Goal: Task Accomplishment & Management: Use online tool/utility

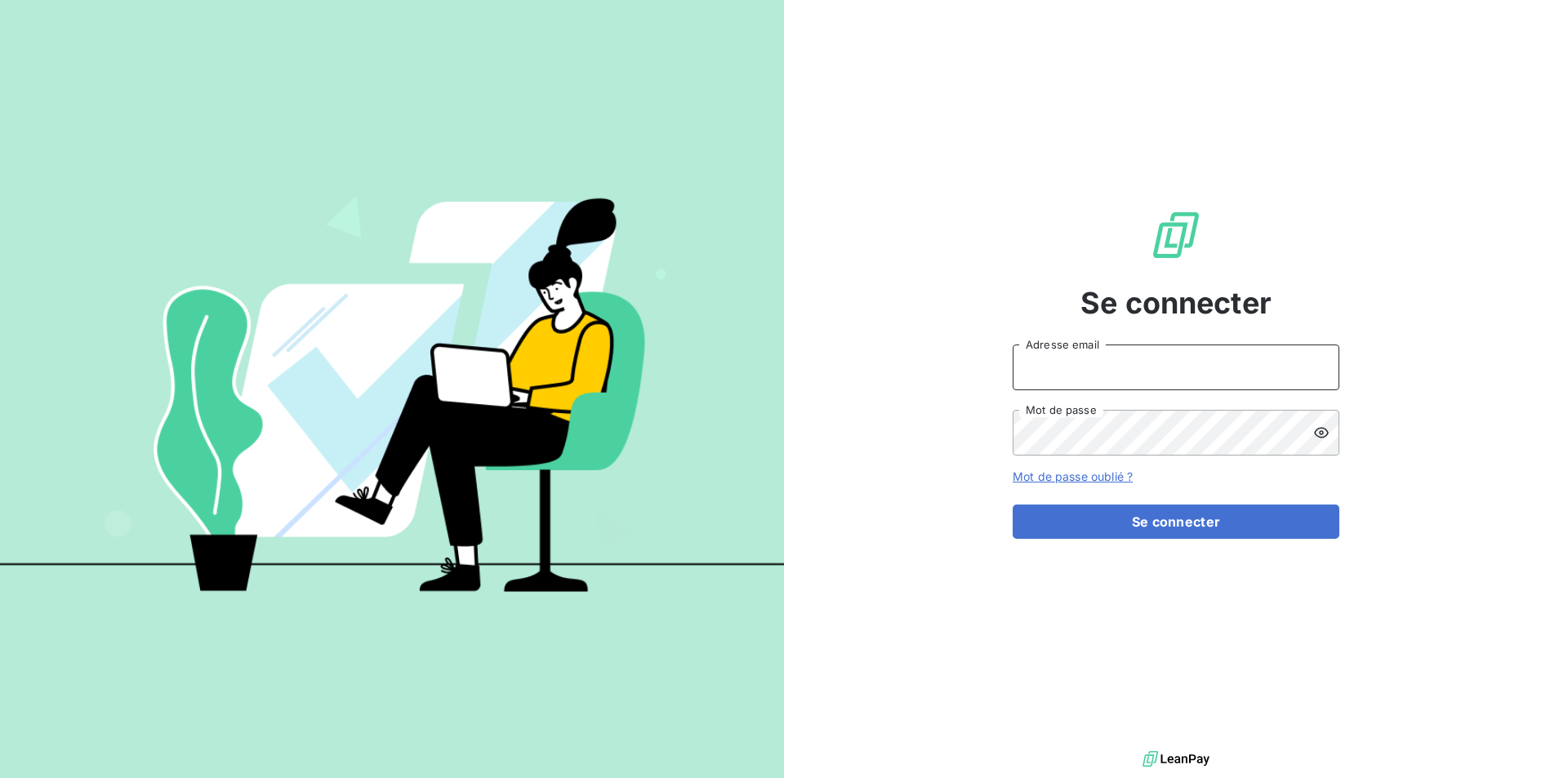
click at [1097, 367] on input "Adresse email" at bounding box center [1176, 368] width 326 height 46
type input "bpelard@thibaut.fr"
click at [1013, 505] on button "Se connecter" at bounding box center [1176, 522] width 326 height 35
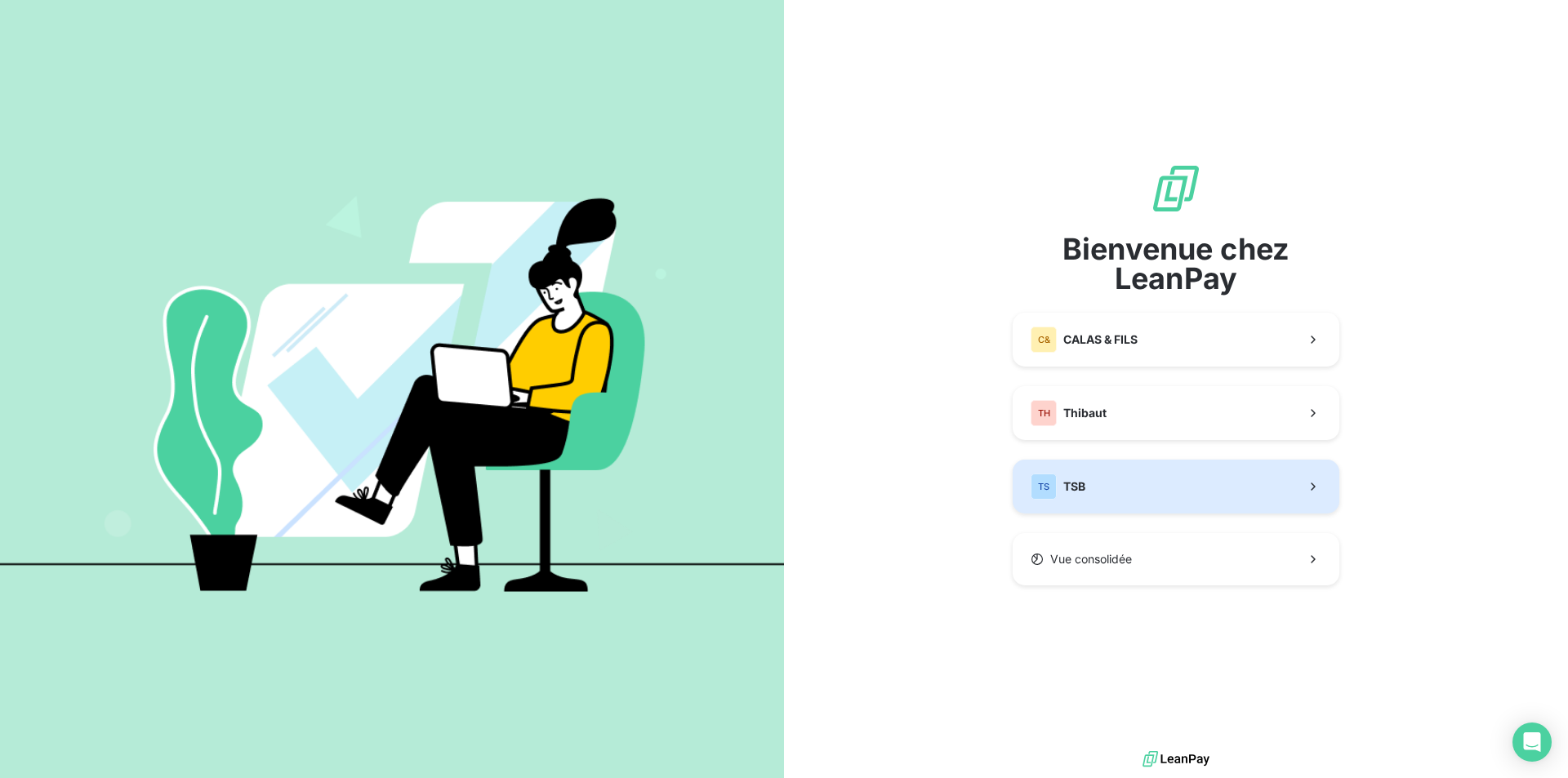
click at [1114, 484] on button "TS TSB" at bounding box center [1176, 486] width 326 height 54
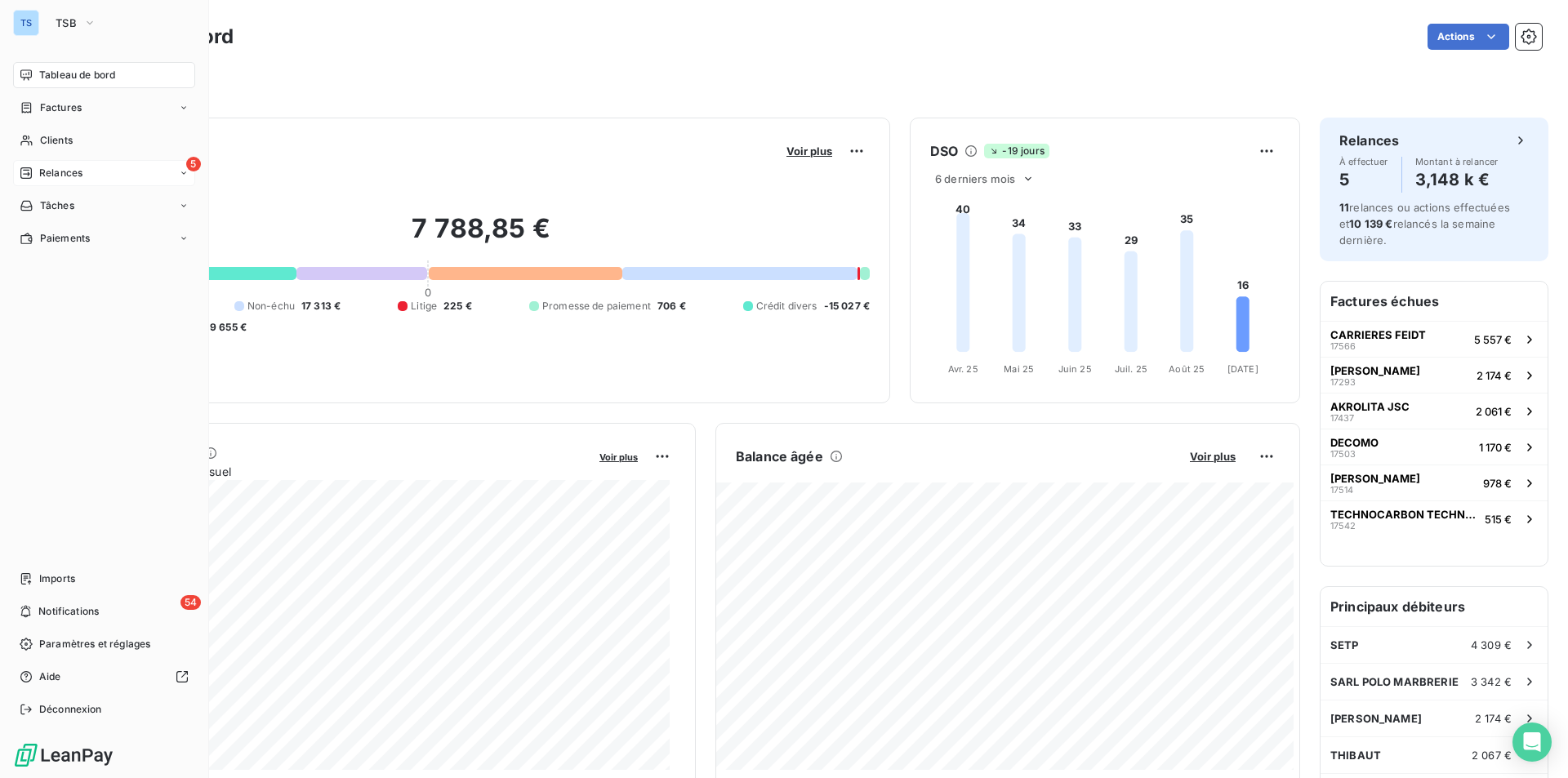
click at [61, 169] on span "Relances" at bounding box center [60, 173] width 43 height 15
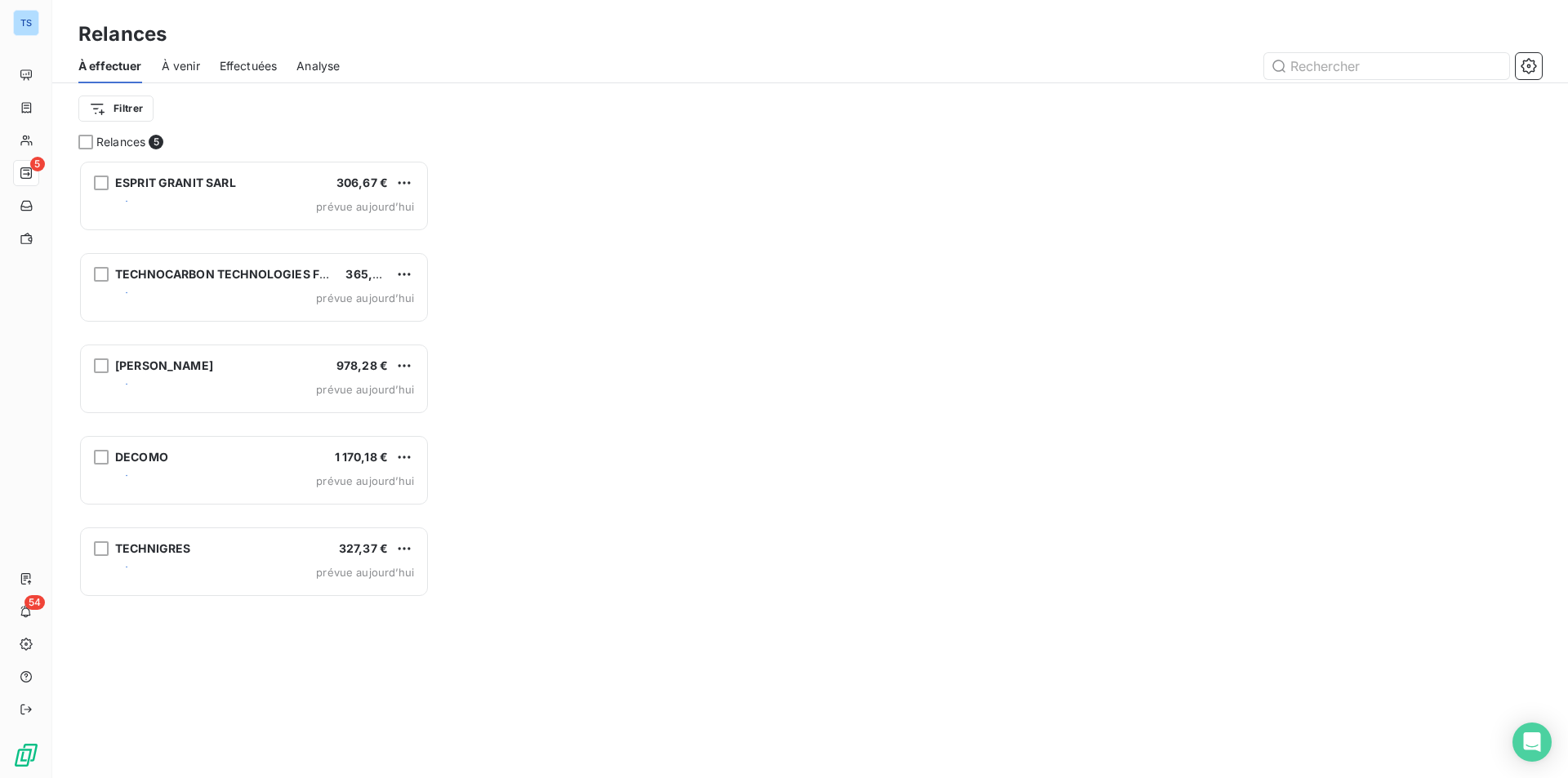
scroll to position [606, 339]
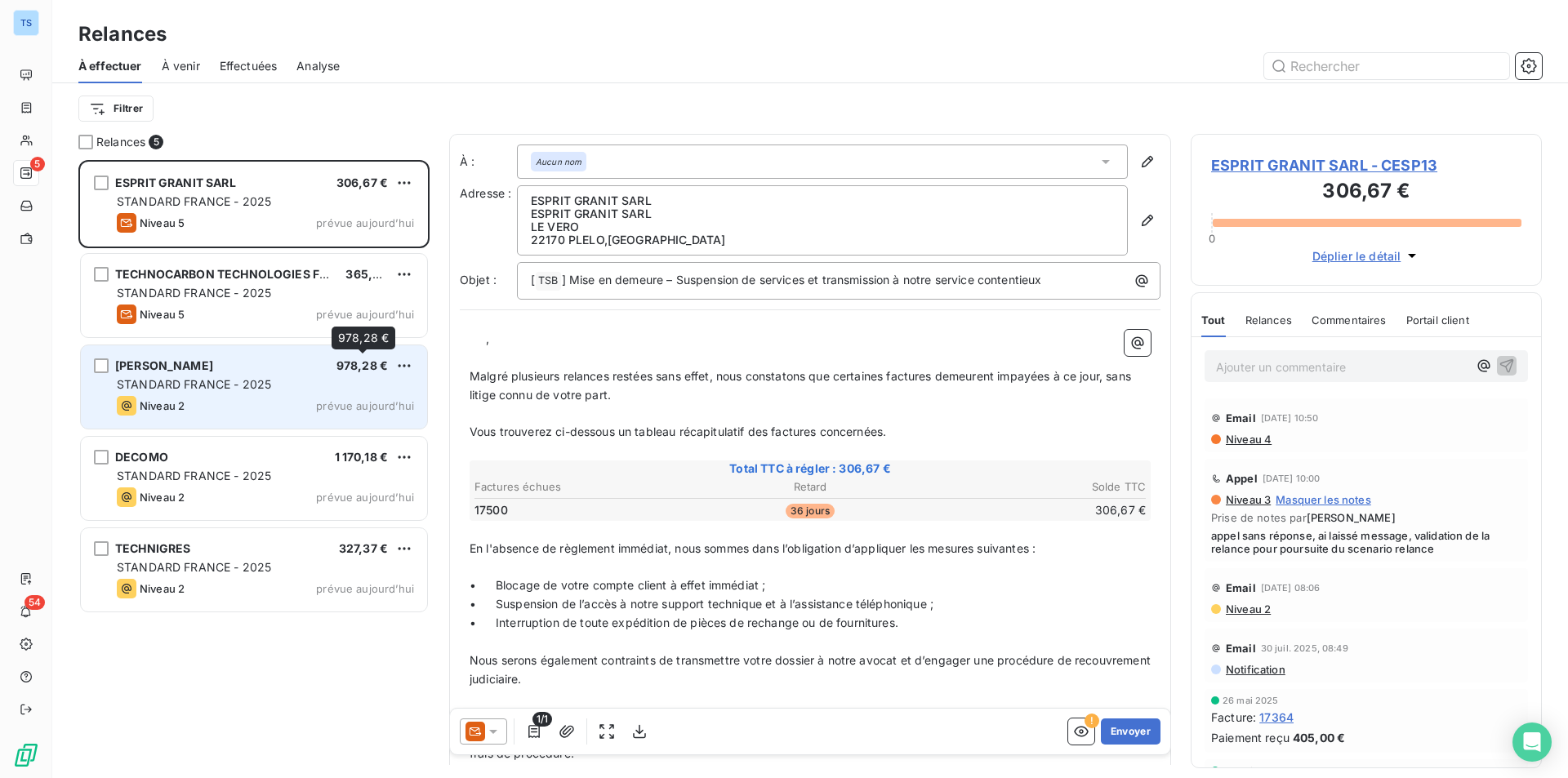
click at [348, 371] on span "978,28 €" at bounding box center [362, 365] width 51 height 14
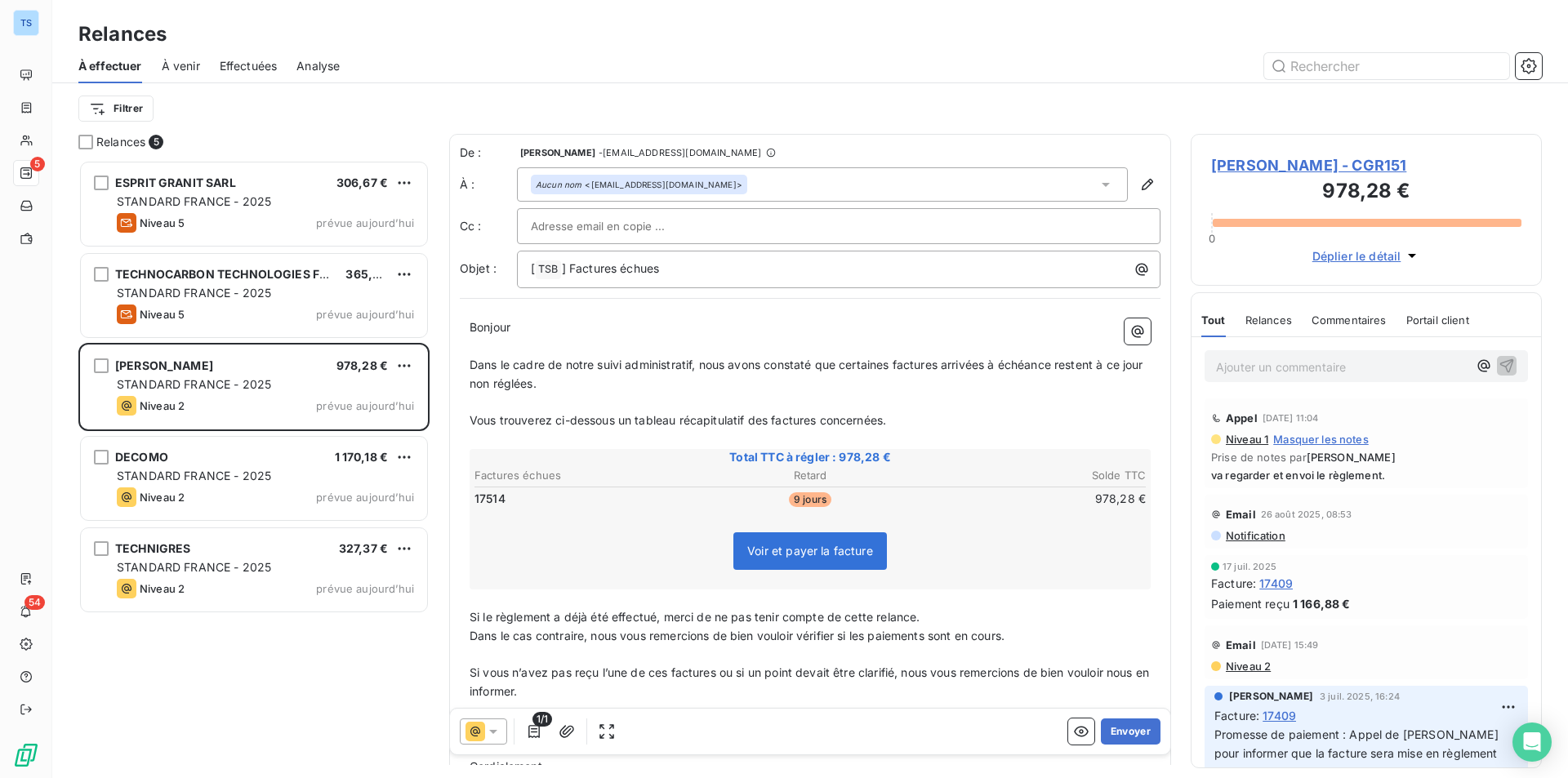
click at [1239, 157] on span "SARL POULIN - CGR151" at bounding box center [1366, 165] width 310 height 22
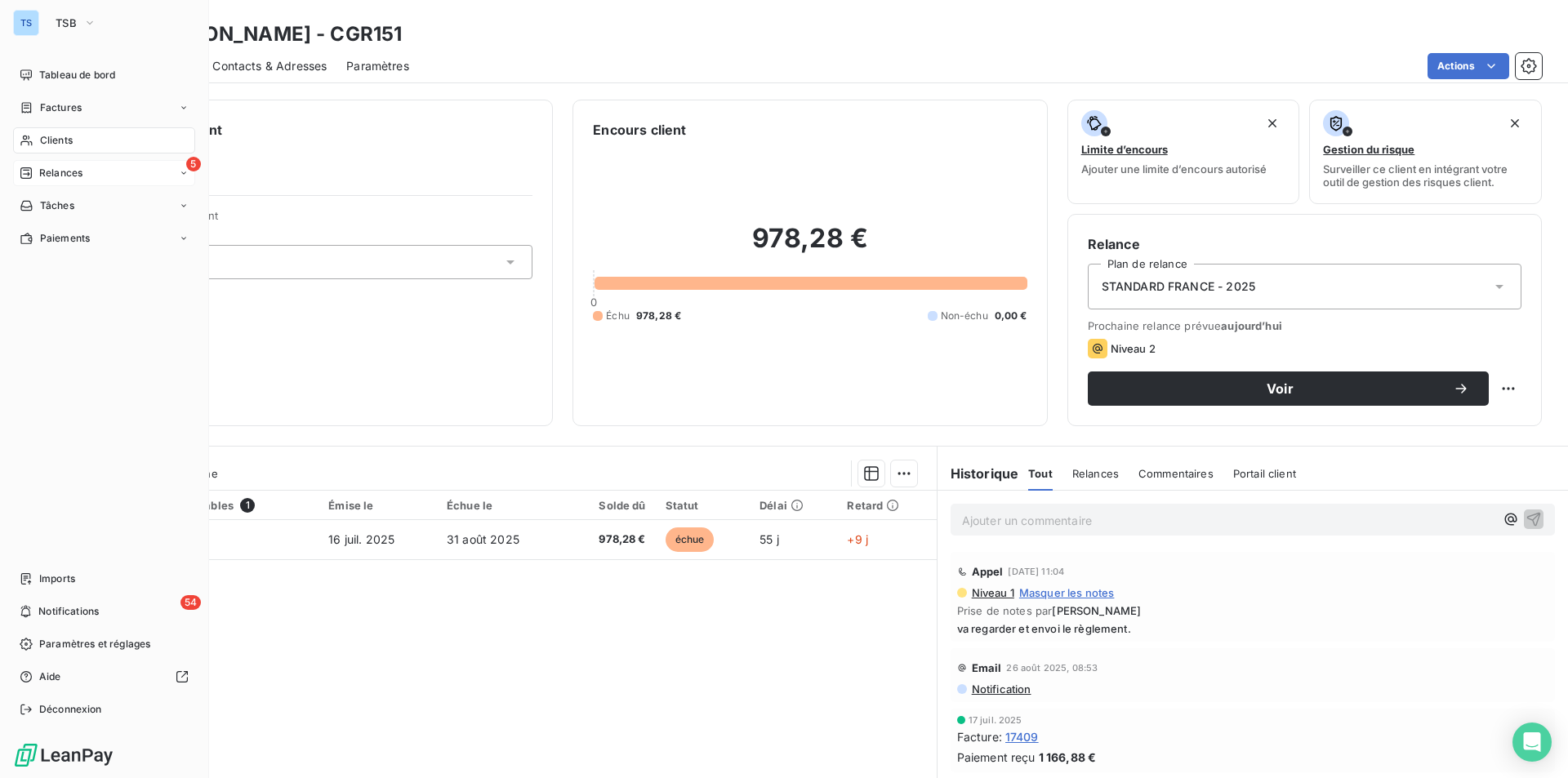
click at [60, 165] on span "Relances" at bounding box center [60, 173] width 43 height 15
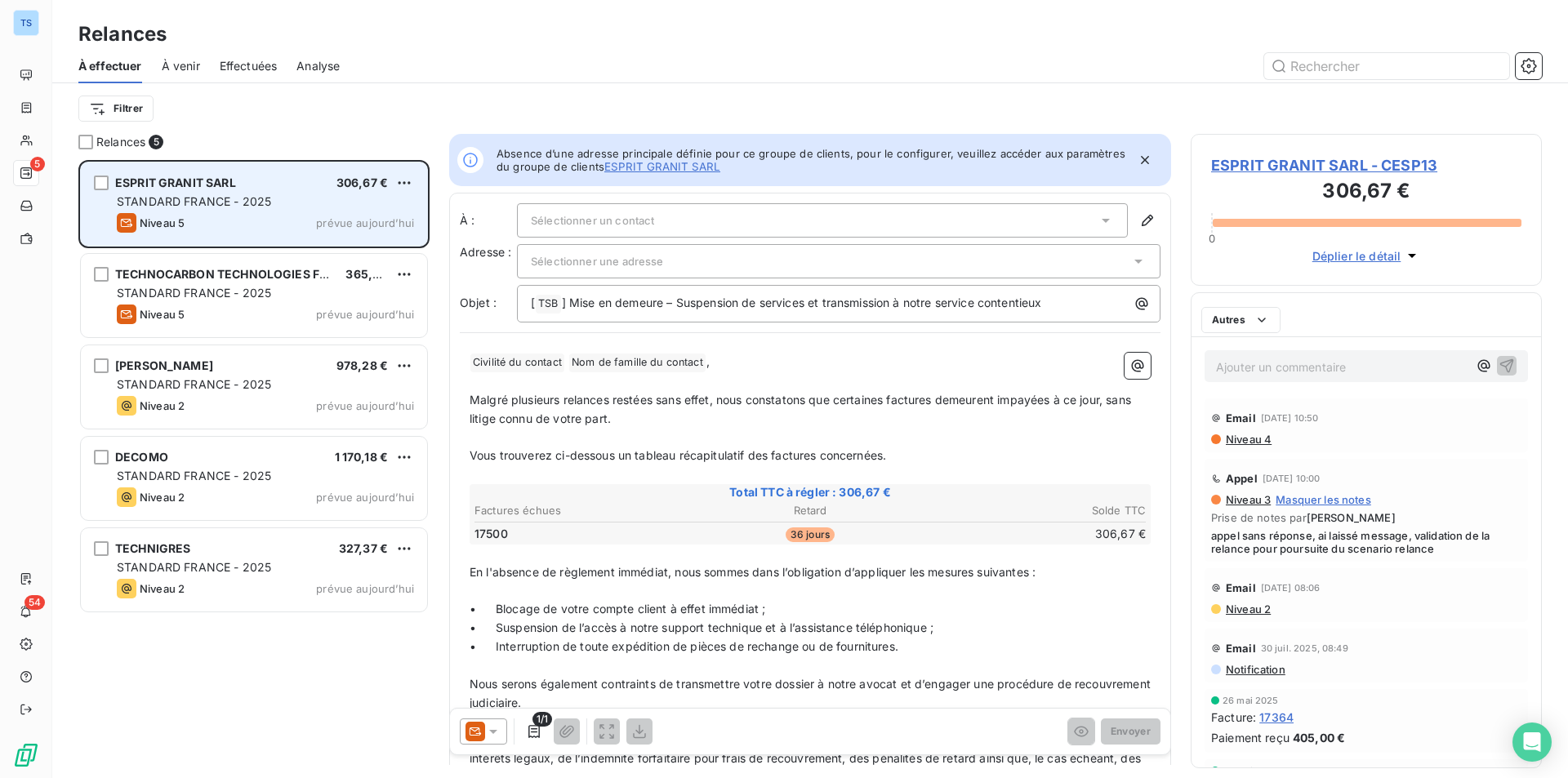
scroll to position [606, 339]
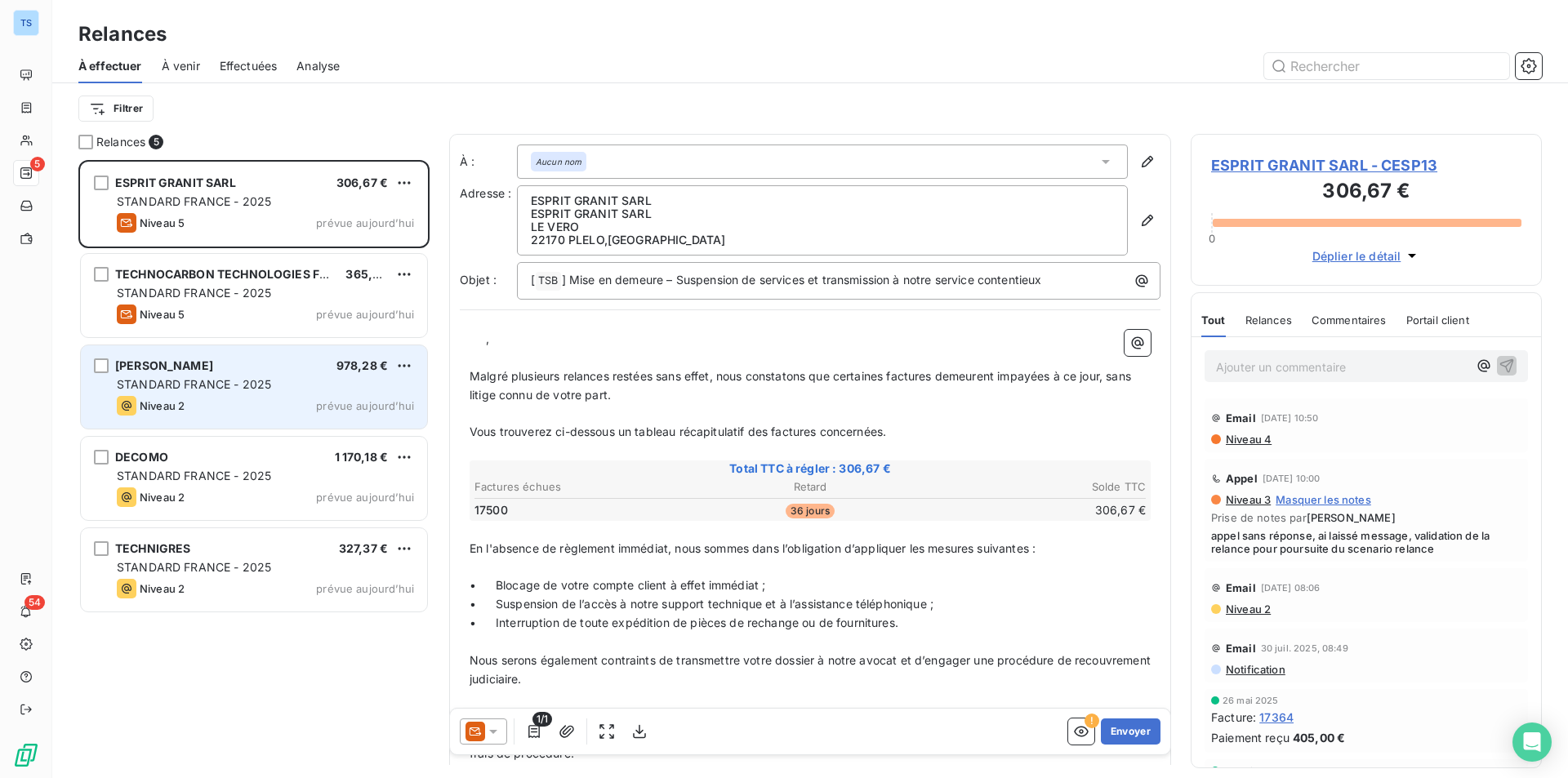
click at [394, 375] on html "TS 5 54 Relances À effectuer À venir Effectuées Analyse Filtrer Relances 5 ESPR…" at bounding box center [784, 389] width 1568 height 778
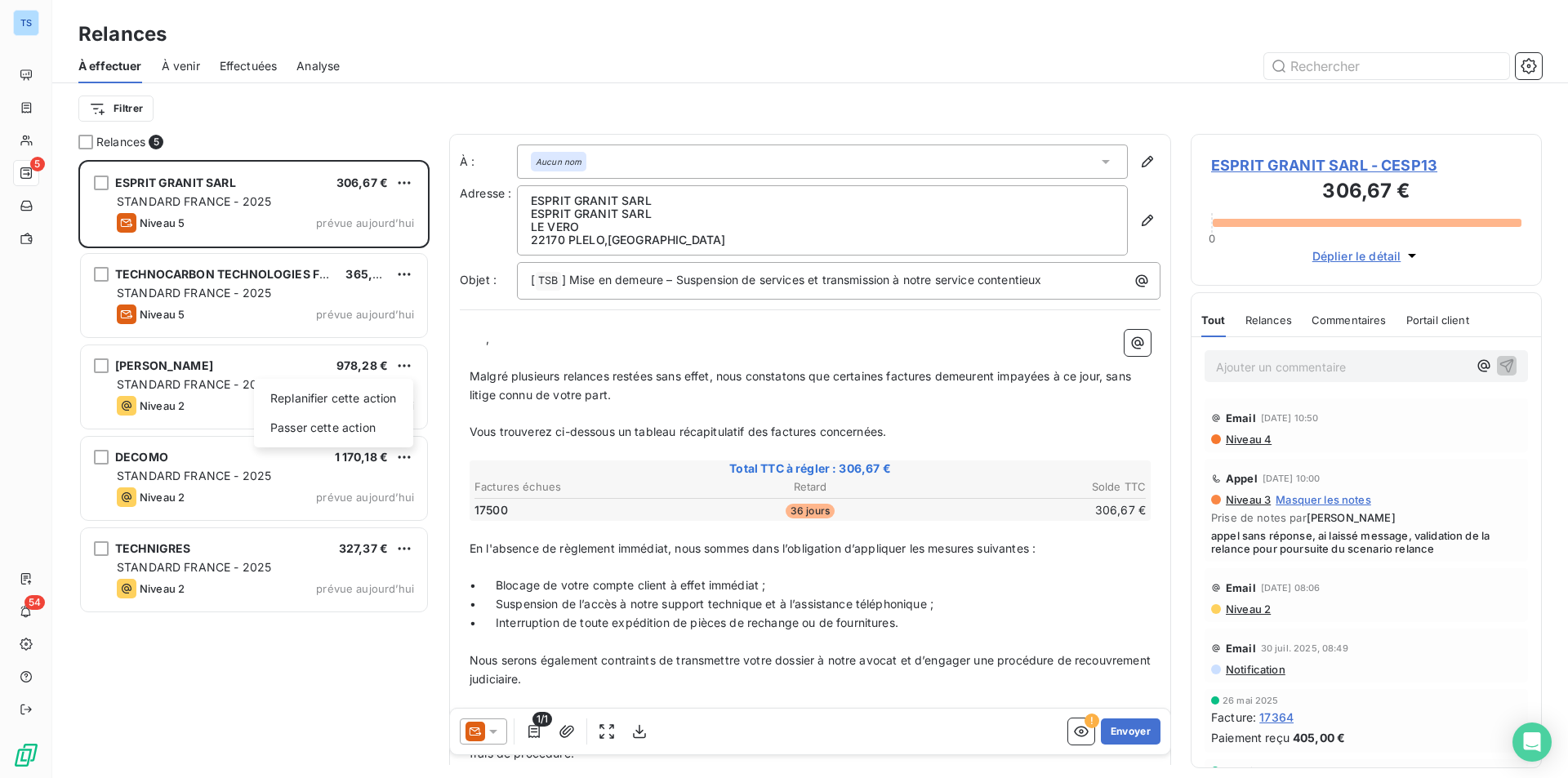
click at [195, 371] on html "TS 5 54 Relances À effectuer À venir Effectuées Analyse Filtrer Relances 5 ESPR…" at bounding box center [784, 389] width 1568 height 778
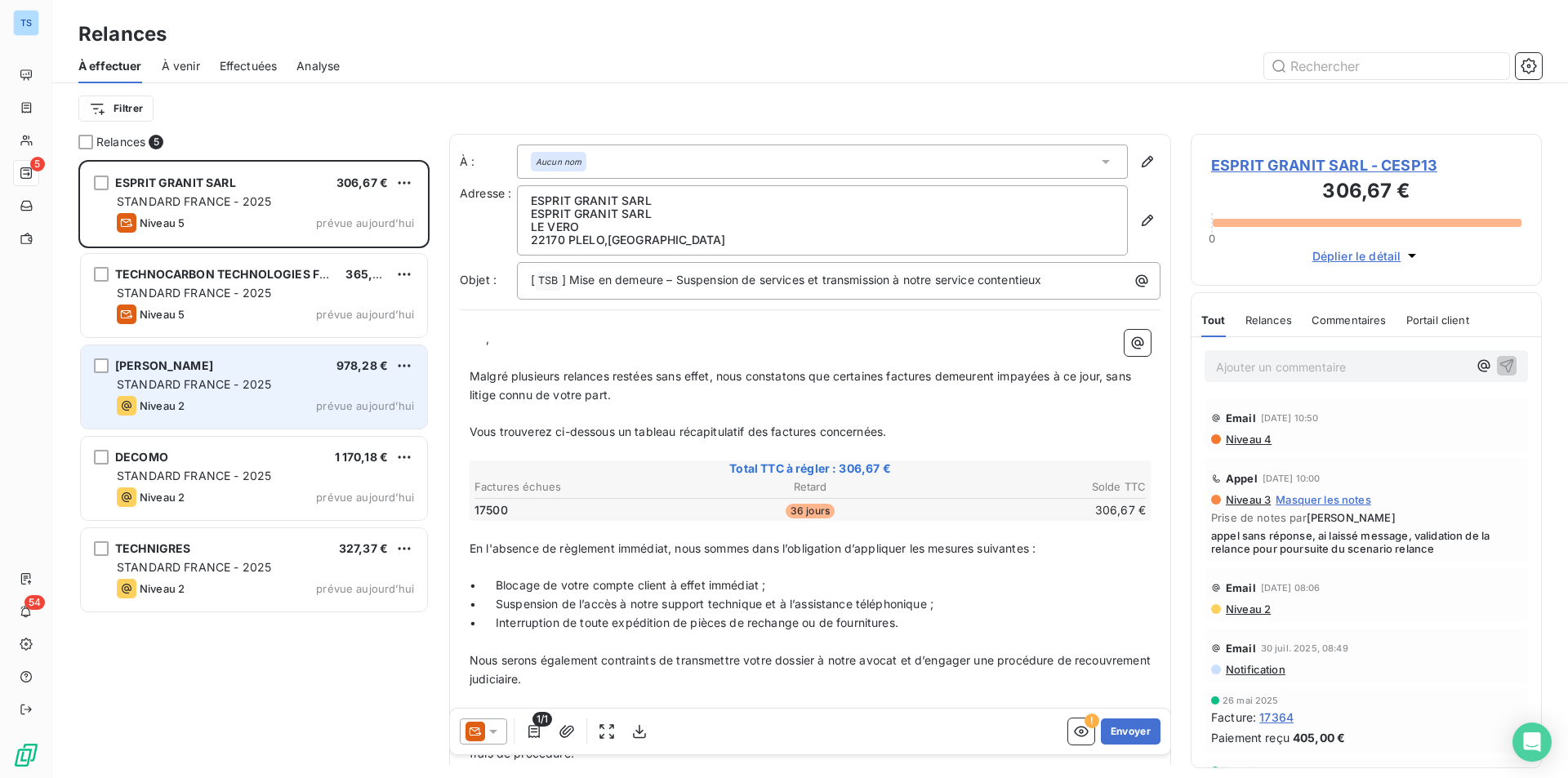
click at [200, 383] on span "STANDARD FRANCE - 2025" at bounding box center [194, 384] width 155 height 14
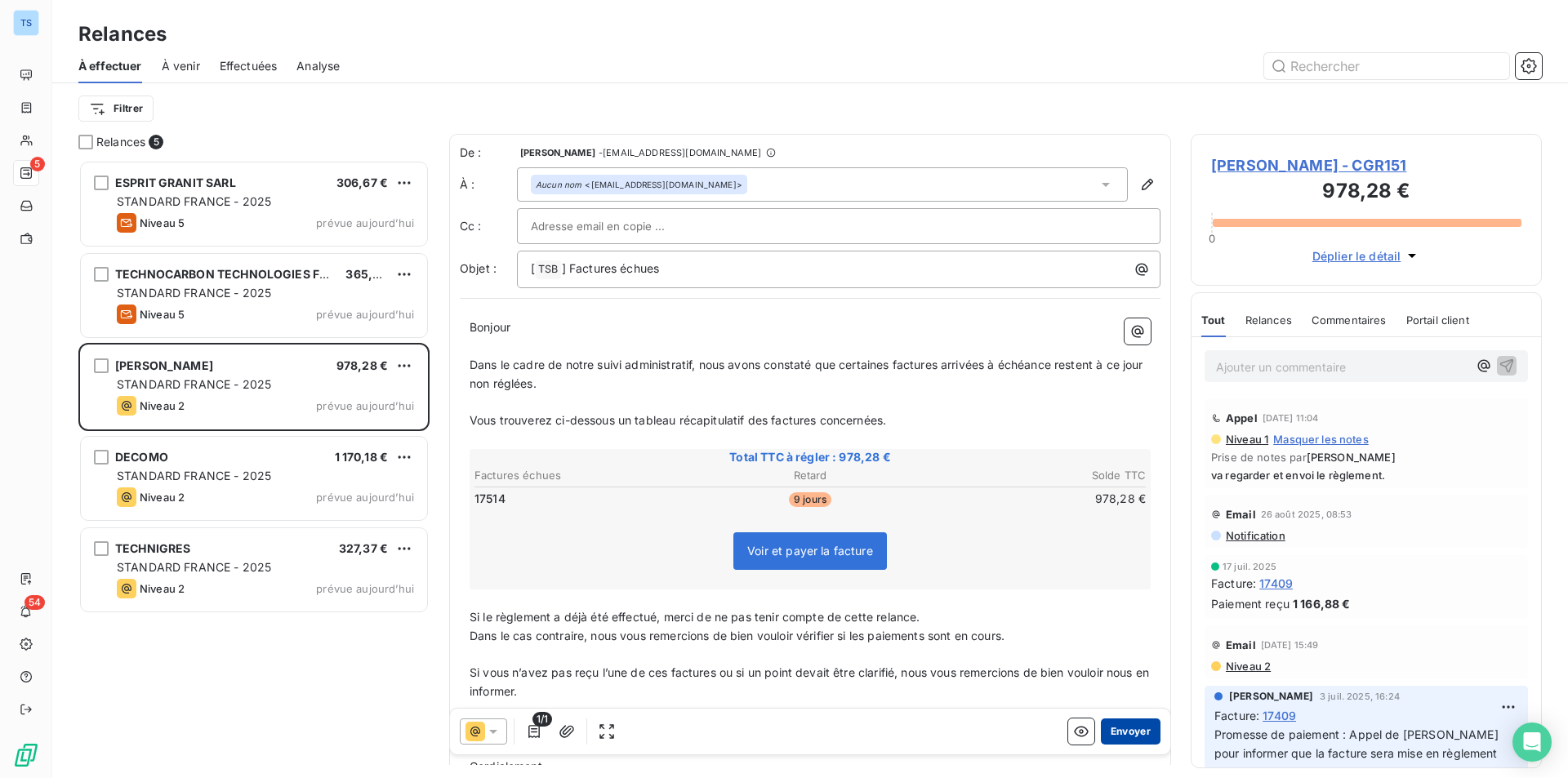
click at [1124, 725] on button "Envoyer" at bounding box center [1130, 731] width 59 height 27
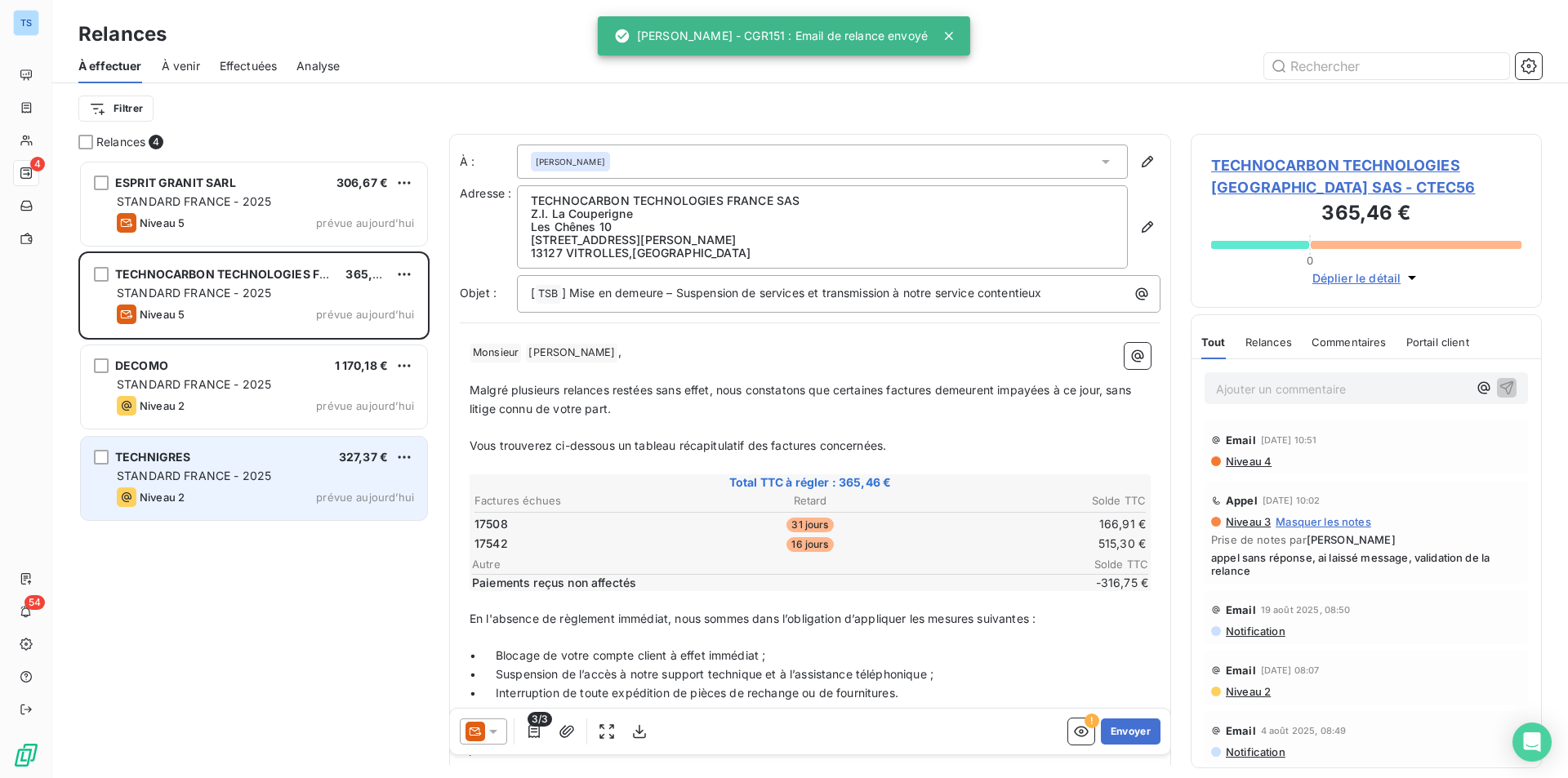
click at [330, 466] on div "TECHNIGRES 327,37 € STANDARD FRANCE - 2025 Niveau 2 prévue aujourd’hui" at bounding box center [253, 478] width 347 height 83
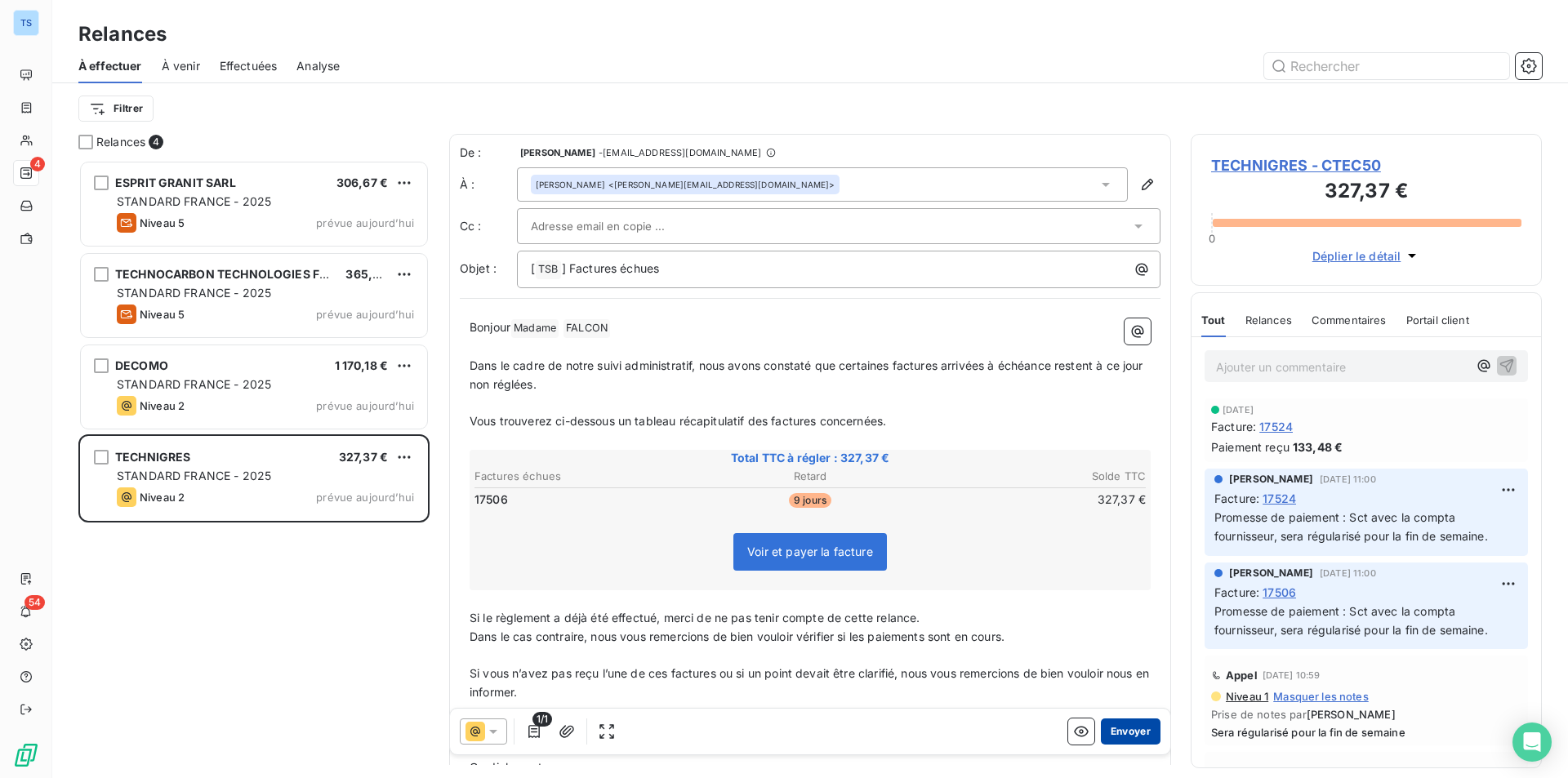
click at [1123, 727] on button "Envoyer" at bounding box center [1130, 731] width 59 height 27
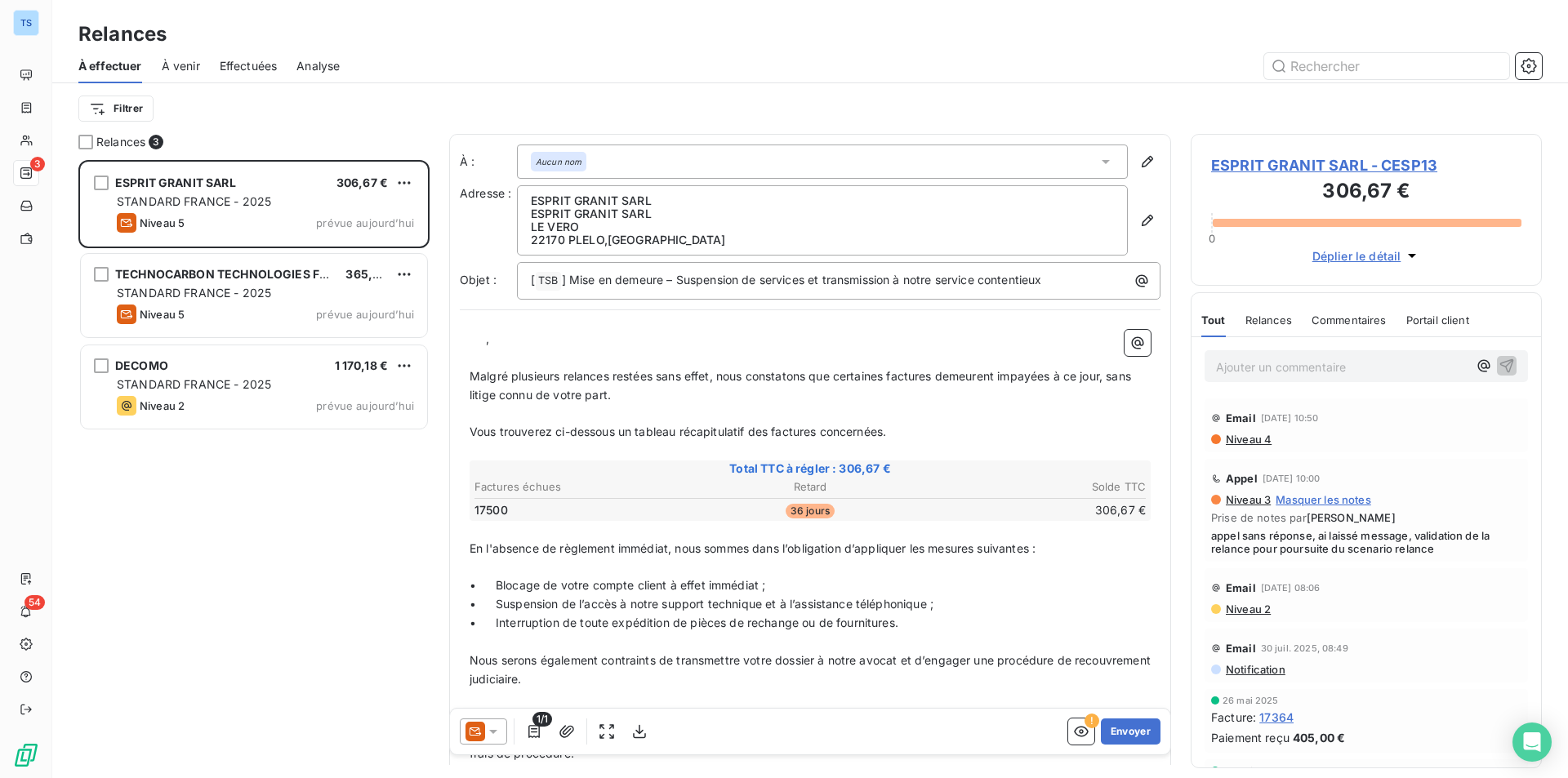
click at [290, 613] on div "ESPRIT GRANIT SARL 306,67 € STANDARD FRANCE - 2025 Niveau 5 prévue aujourd’hui …" at bounding box center [254, 469] width 351 height 618
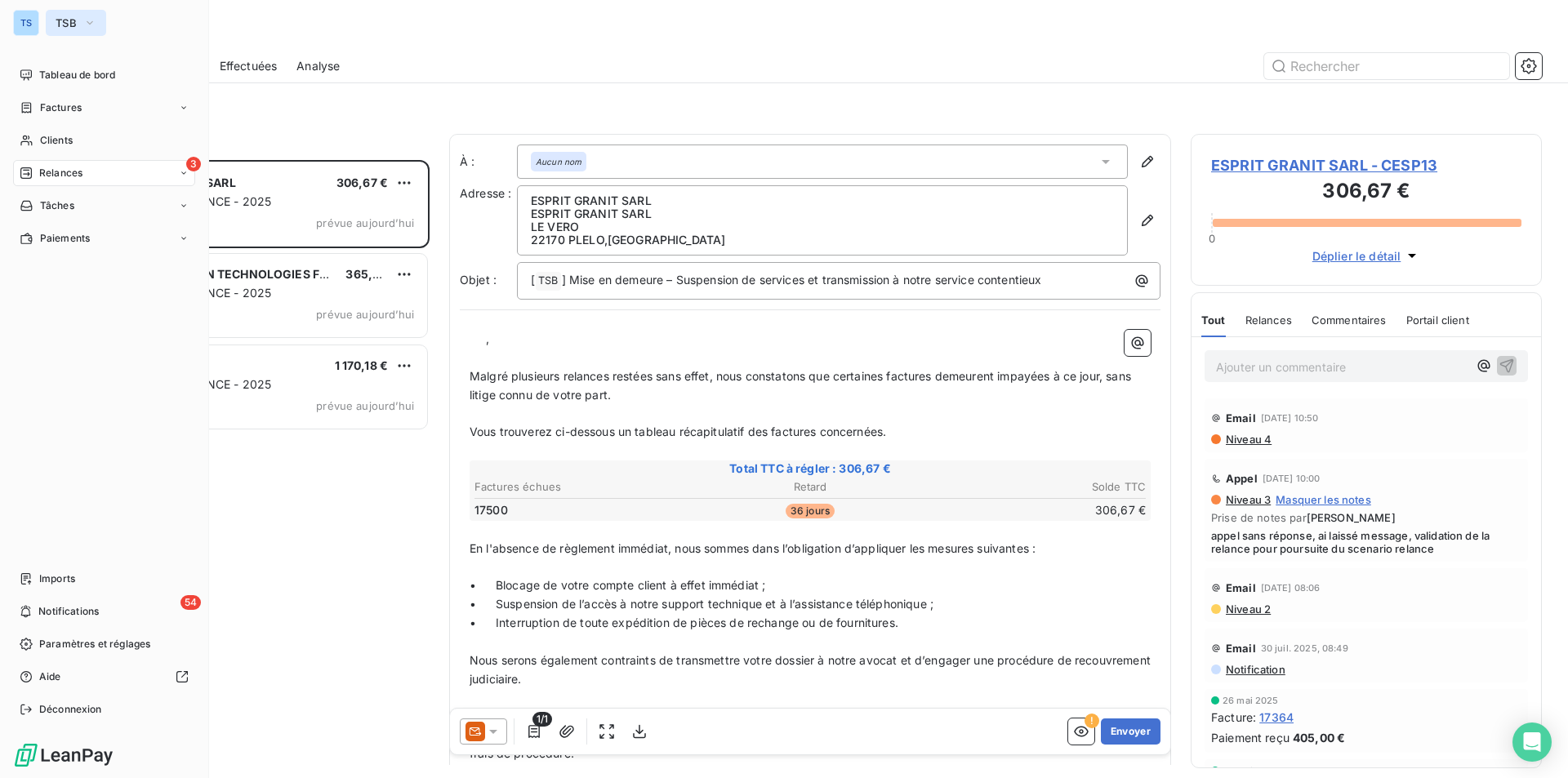
click at [87, 18] on icon "button" at bounding box center [90, 23] width 13 height 16
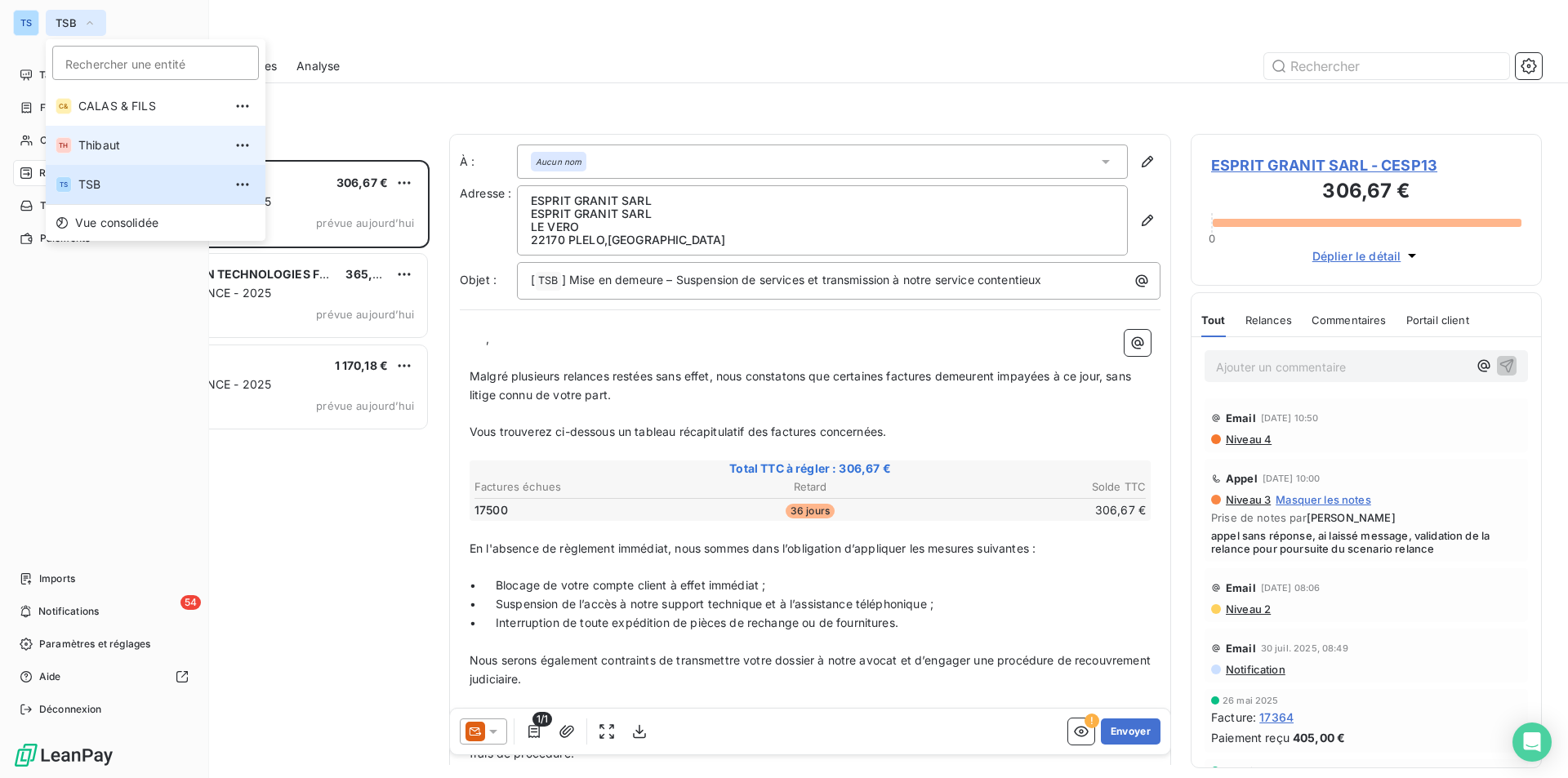
click at [114, 142] on span "Thibaut" at bounding box center [151, 145] width 144 height 16
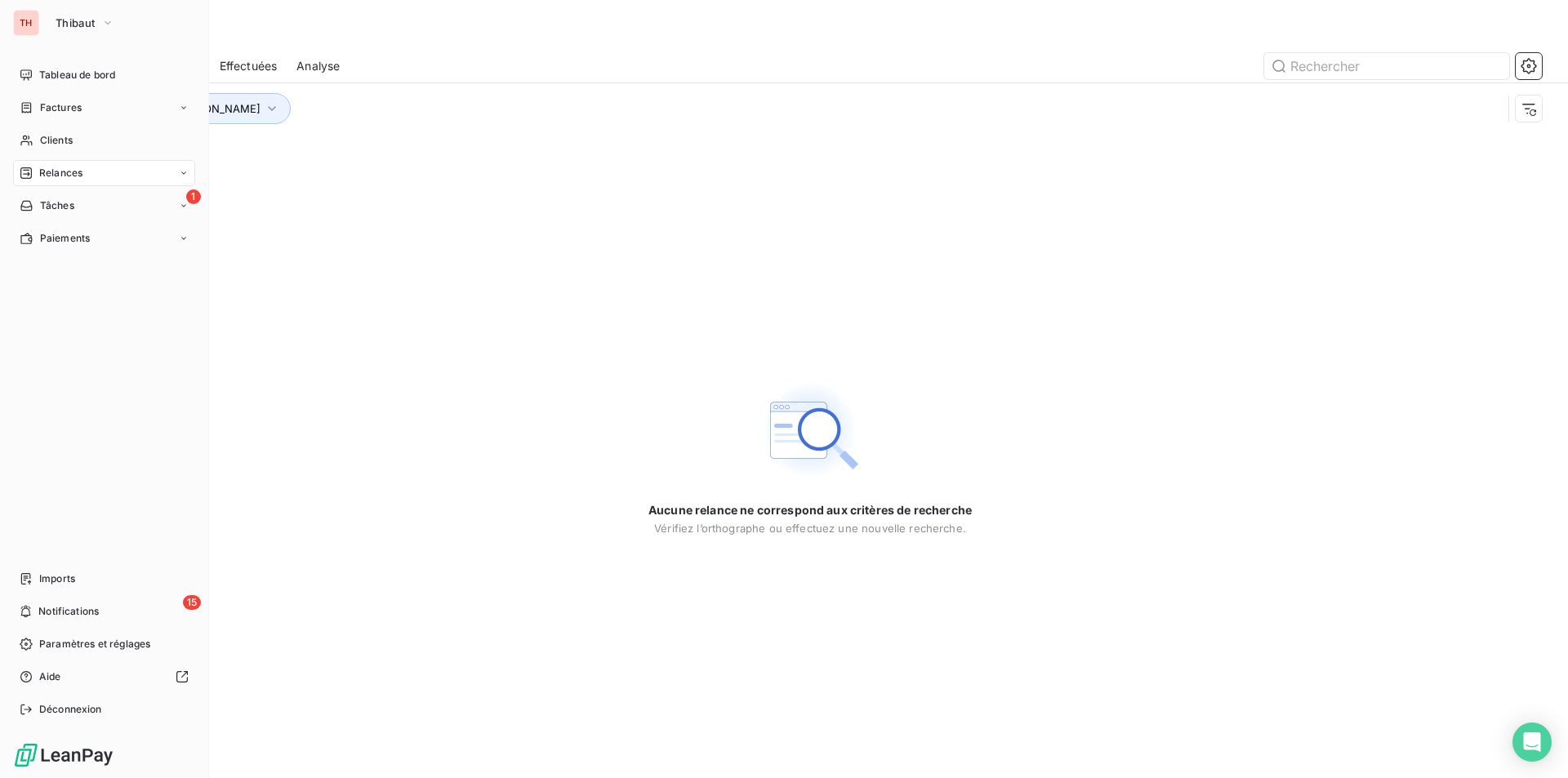
click at [83, 167] on div "Relances" at bounding box center [103, 173] width 182 height 27
click at [109, 17] on icon "button" at bounding box center [108, 23] width 13 height 16
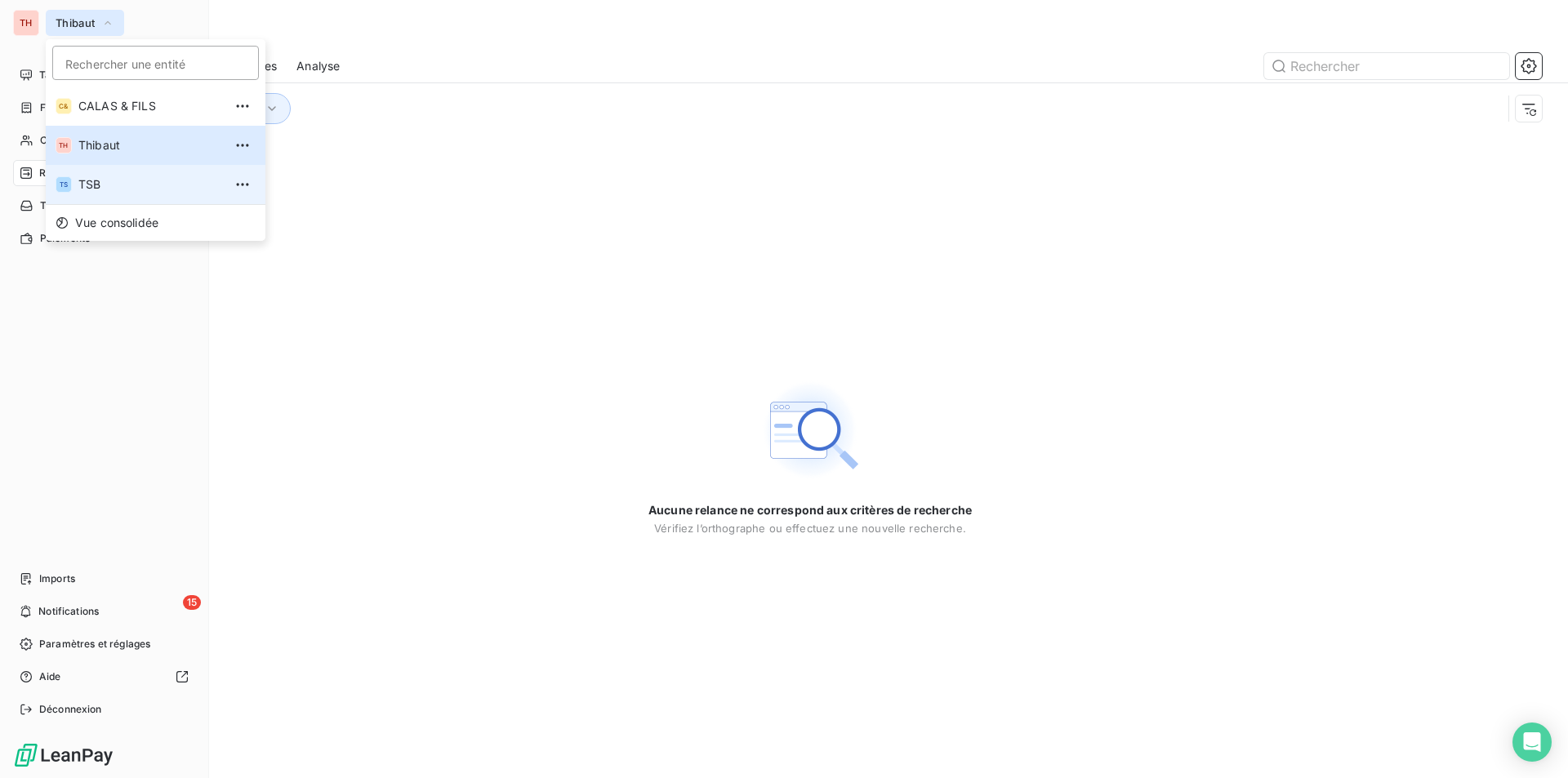
click at [100, 182] on span "TSB" at bounding box center [151, 185] width 144 height 16
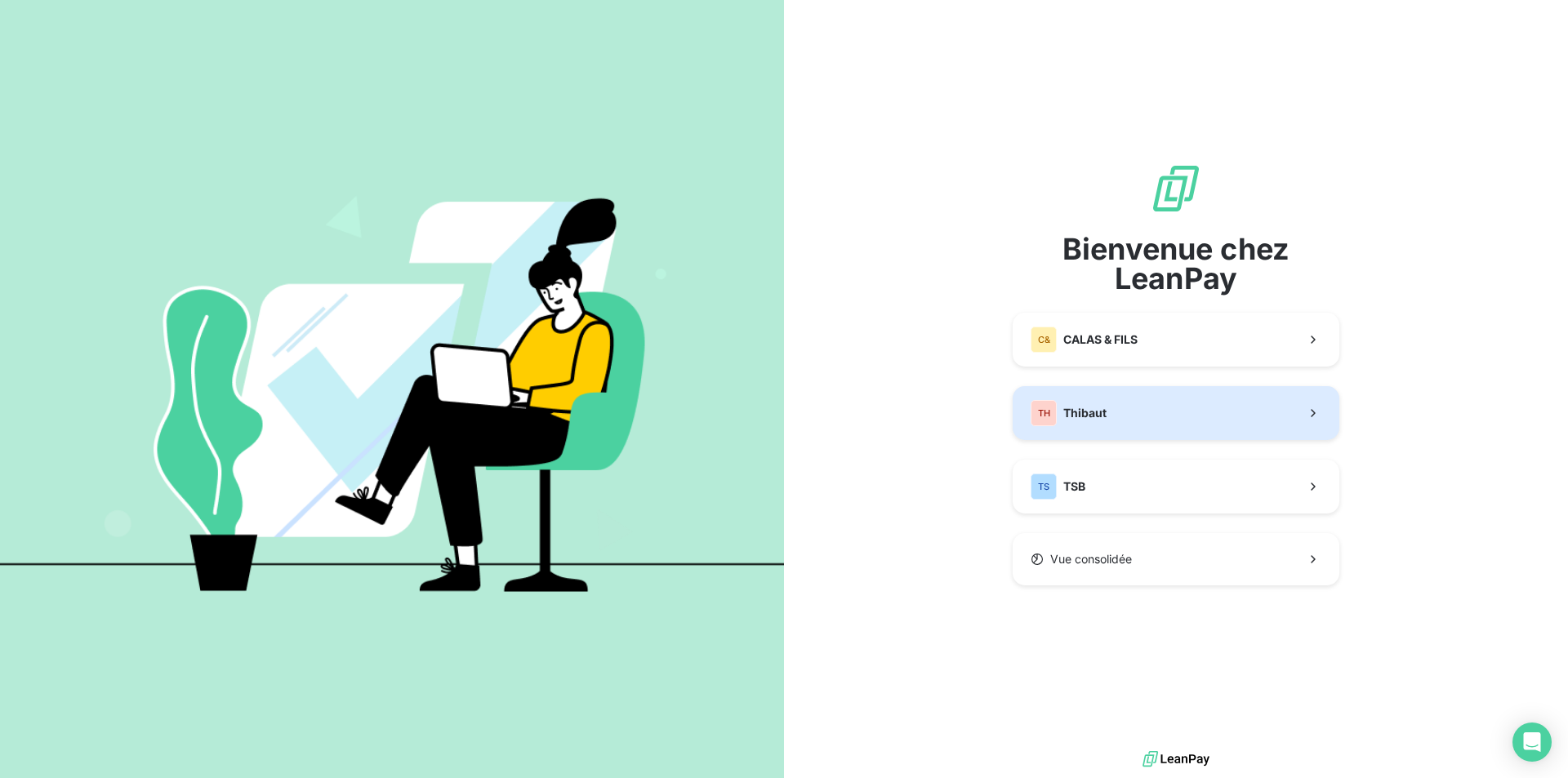
click at [1110, 410] on button "TH Thibaut" at bounding box center [1176, 413] width 326 height 54
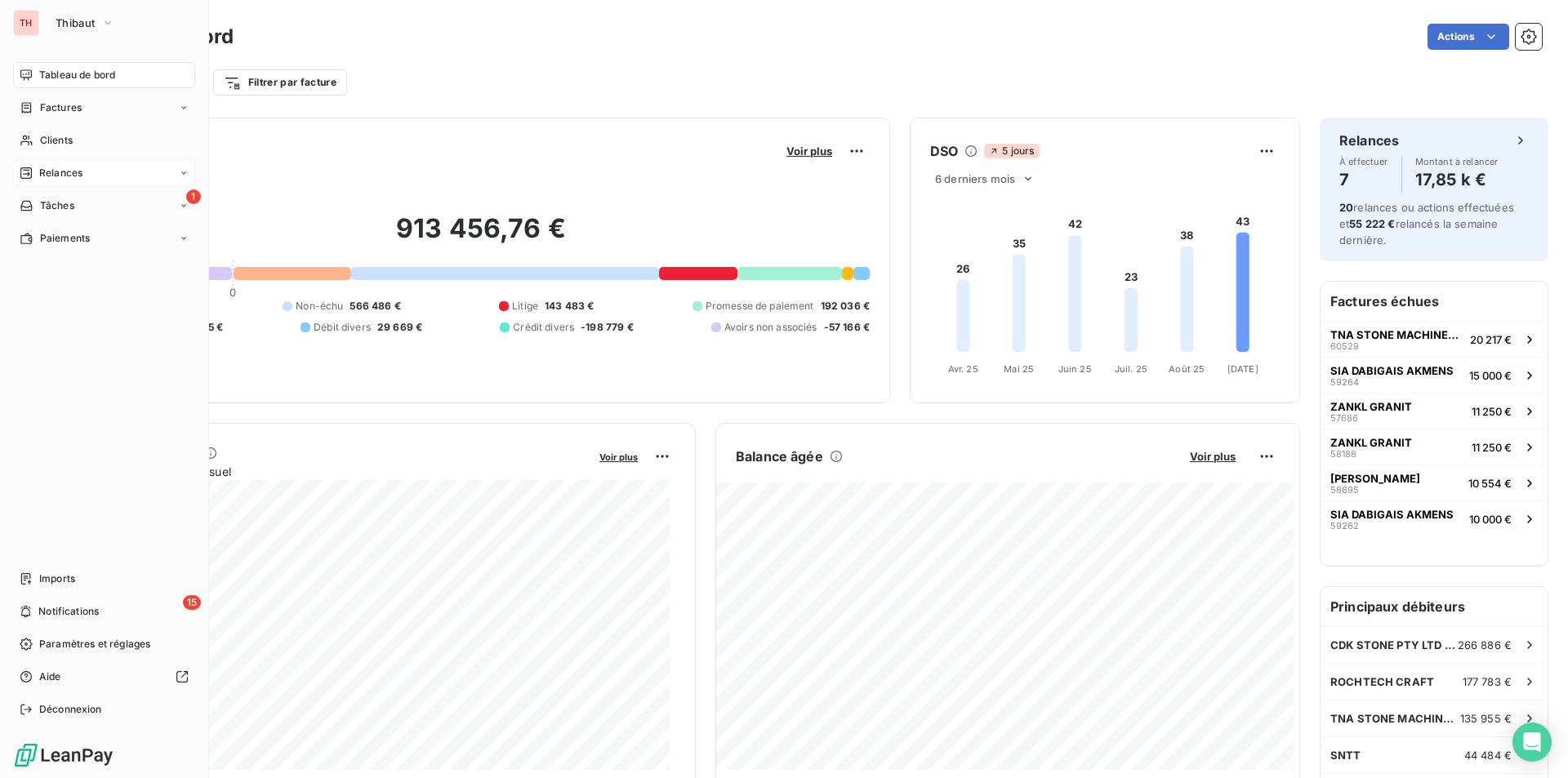
click at [51, 168] on span "Relances" at bounding box center [60, 173] width 43 height 15
